Goal: Check status: Check status

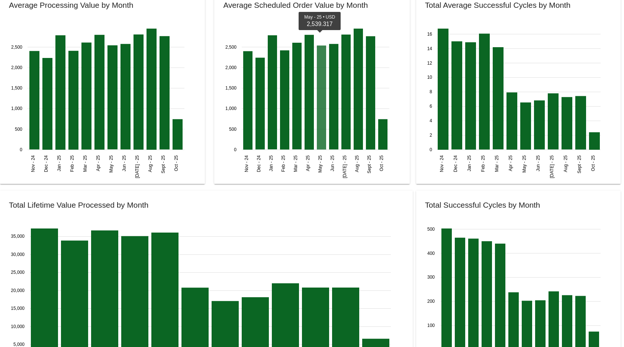
scroll to position [628, 0]
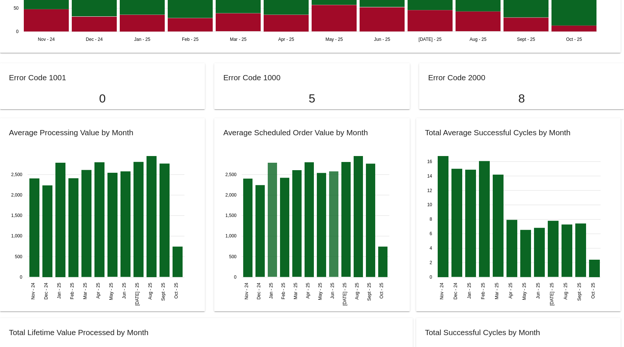
drag, startPoint x: 265, startPoint y: 248, endPoint x: 275, endPoint y: 245, distance: 10.4
click at [264, 248] on icon "Nov - [DATE] - [DATE] - [DATE] - [DATE] - [DATE] - [DATE] - [DATE] - [DATE] - […" at bounding box center [306, 226] width 175 height 149
drag, startPoint x: 275, startPoint y: 245, endPoint x: 284, endPoint y: 241, distance: 10.3
click at [280, 244] on g "Nov - [DATE] - [DATE] - [DATE] - [DATE] - [DATE] - [DATE] - [DATE] - [DATE] - […" at bounding box center [307, 231] width 164 height 150
click at [285, 240] on icon at bounding box center [284, 227] width 9 height 99
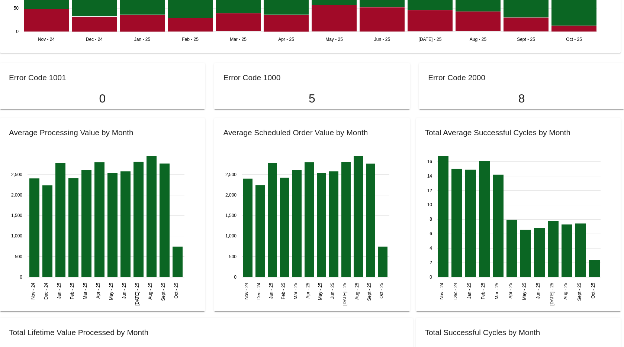
click at [327, 247] on icon "Nov - [DATE] - [DATE] - [DATE] - [DATE] - [DATE] - [DATE] - [DATE] - [DATE] - […" at bounding box center [306, 226] width 175 height 149
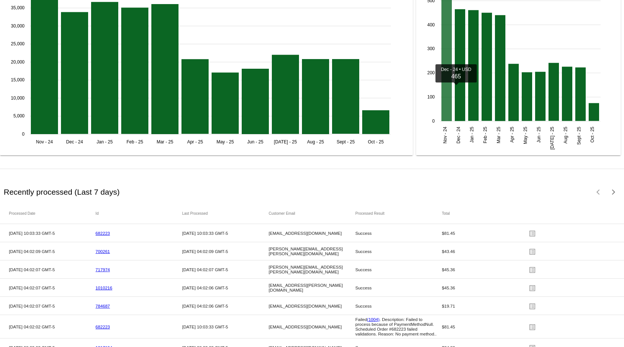
scroll to position [1142, 0]
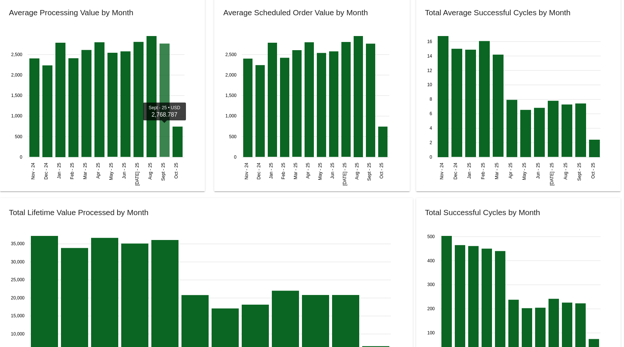
scroll to position [918, 0]
